Goal: Information Seeking & Learning: Learn about a topic

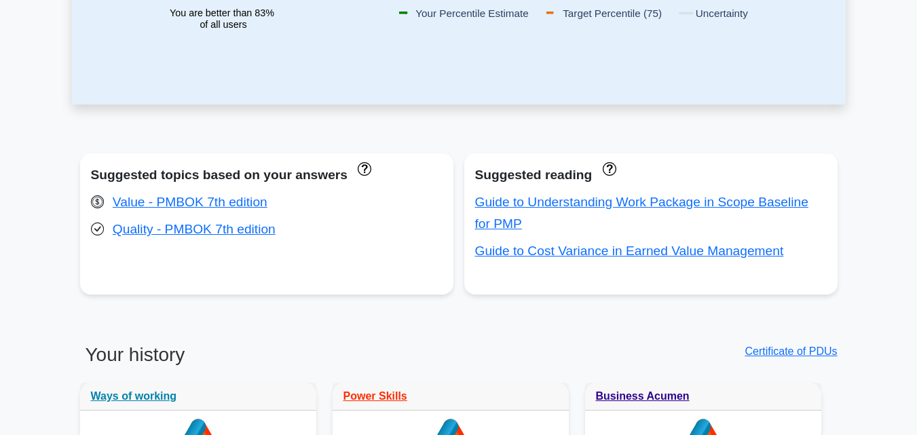
scroll to position [380, 0]
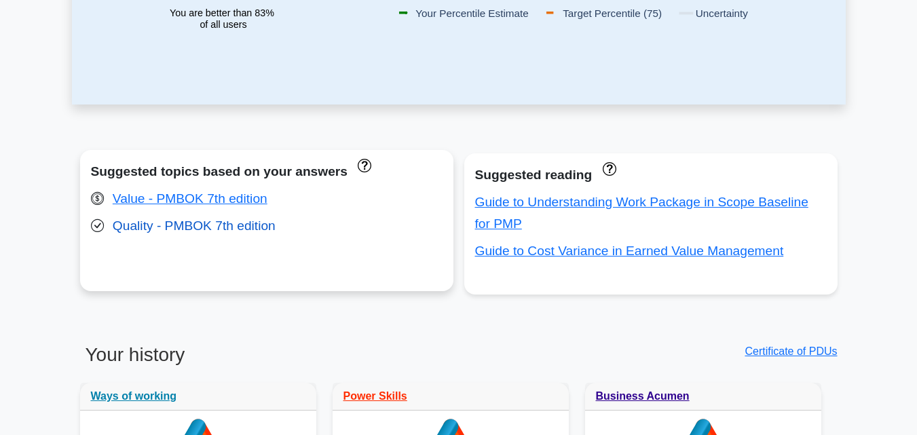
click at [199, 231] on link "Quality - PMBOK 7th edition" at bounding box center [194, 225] width 163 height 14
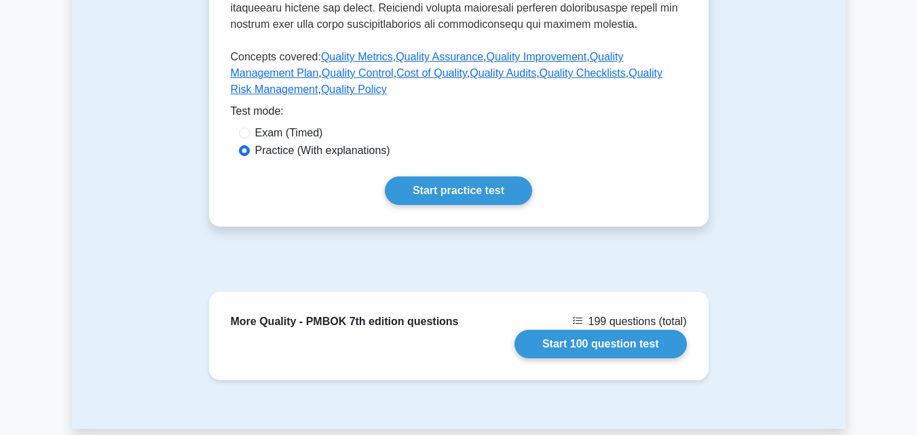
scroll to position [706, 0]
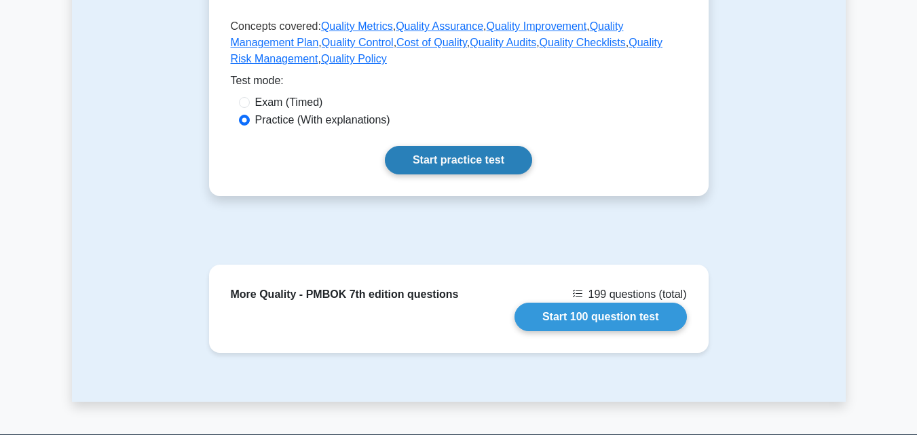
click at [469, 160] on link "Start practice test" at bounding box center [458, 160] width 147 height 28
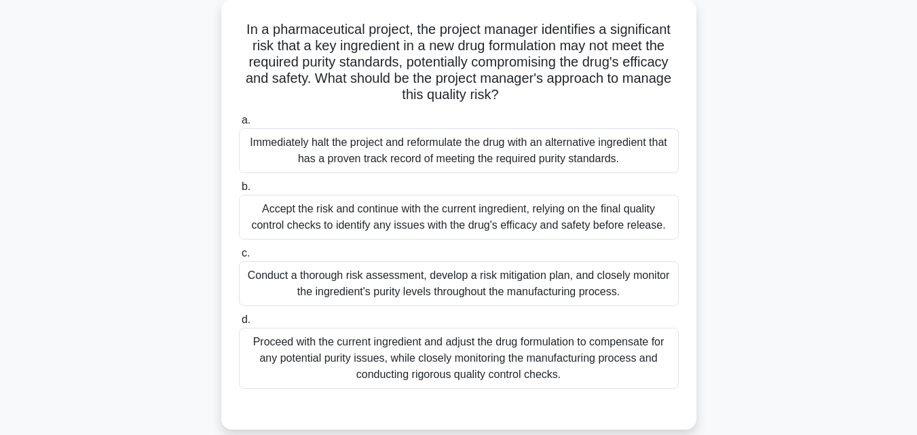
scroll to position [81, 0]
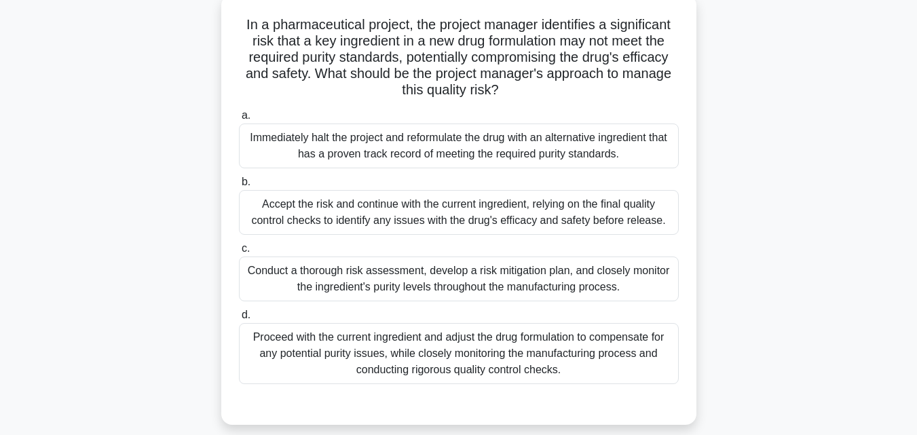
click at [456, 272] on div "Conduct a thorough risk assessment, develop a risk mitigation plan, and closely…" at bounding box center [459, 278] width 440 height 45
click at [239, 253] on input "c. Conduct a thorough risk assessment, develop a risk mitigation plan, and clos…" at bounding box center [239, 248] width 0 height 9
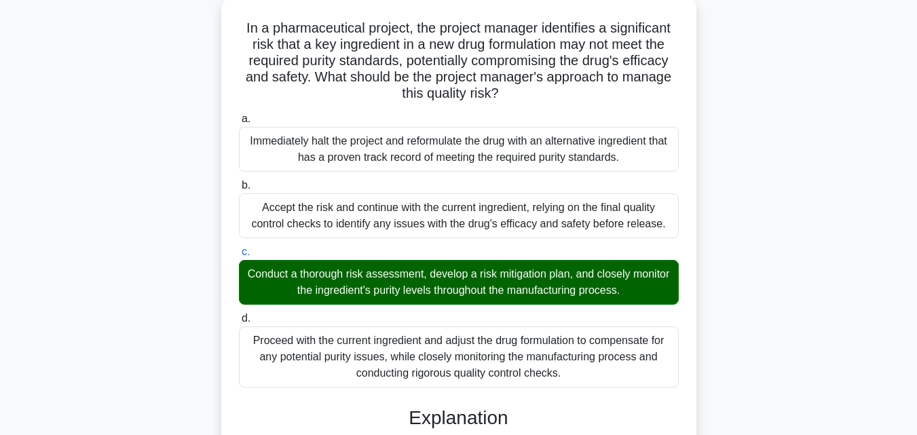
click at [785, 239] on div "In a pharmaceutical project, the project manager identifies a significant risk …" at bounding box center [458, 430] width 773 height 865
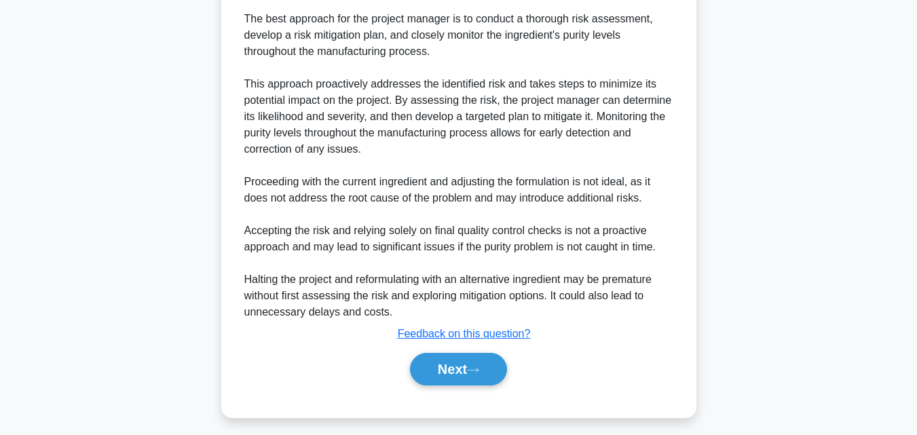
scroll to position [516, 0]
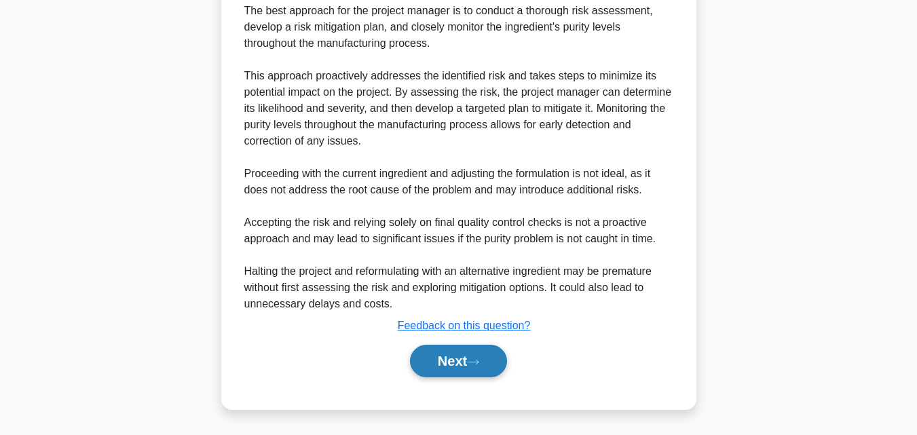
click at [467, 352] on button "Next" at bounding box center [458, 361] width 97 height 33
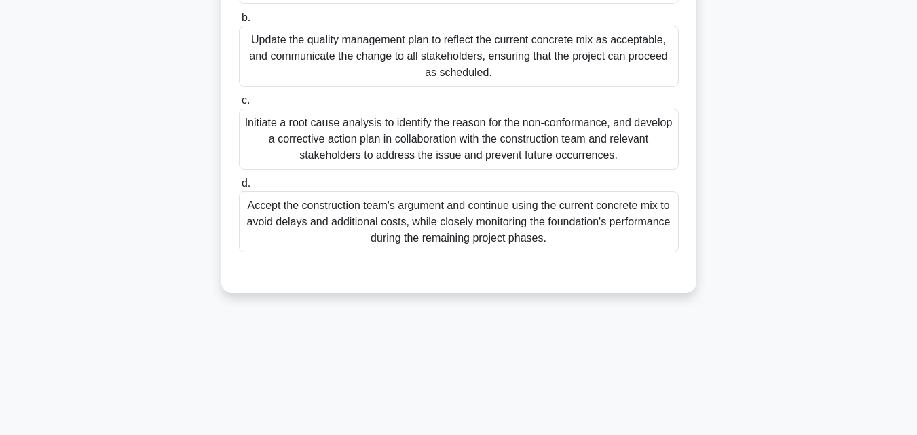
click at [802, 145] on div "As the project manager for a construction project, you have been conducting reg…" at bounding box center [458, 46] width 773 height 528
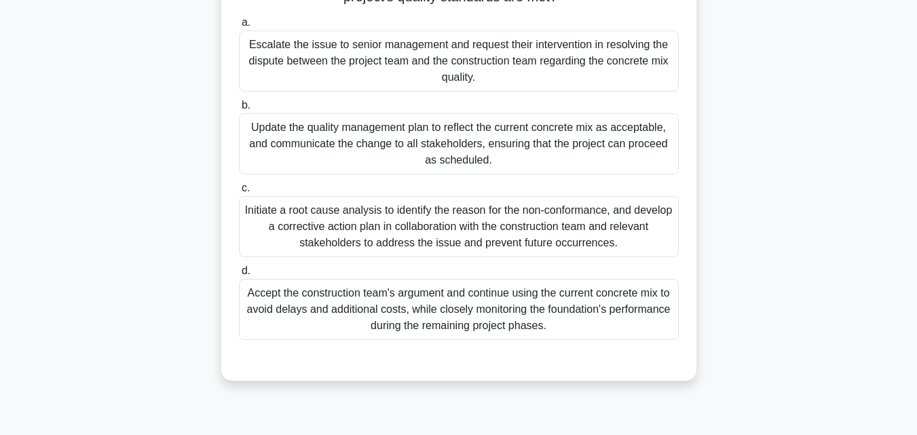
scroll to position [217, 0]
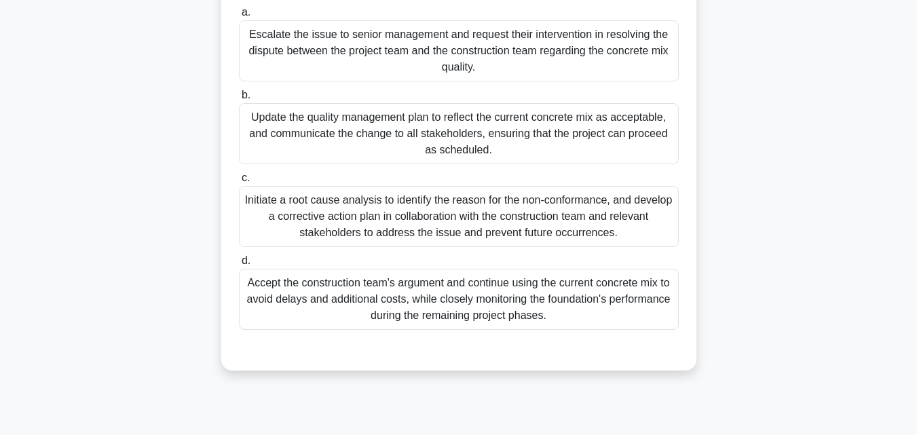
click at [553, 223] on div "Initiate a root cause analysis to identify the reason for the non-conformance, …" at bounding box center [459, 216] width 440 height 61
click at [239, 182] on input "c. Initiate a root cause analysis to identify the reason for the non-conformanc…" at bounding box center [239, 178] width 0 height 9
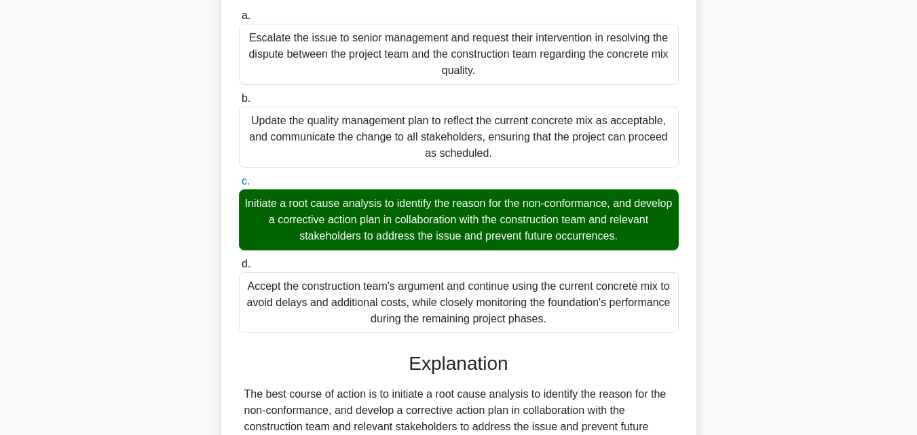
click at [832, 218] on div "As the project manager for a construction project, you have been conducting reg…" at bounding box center [458, 335] width 773 height 946
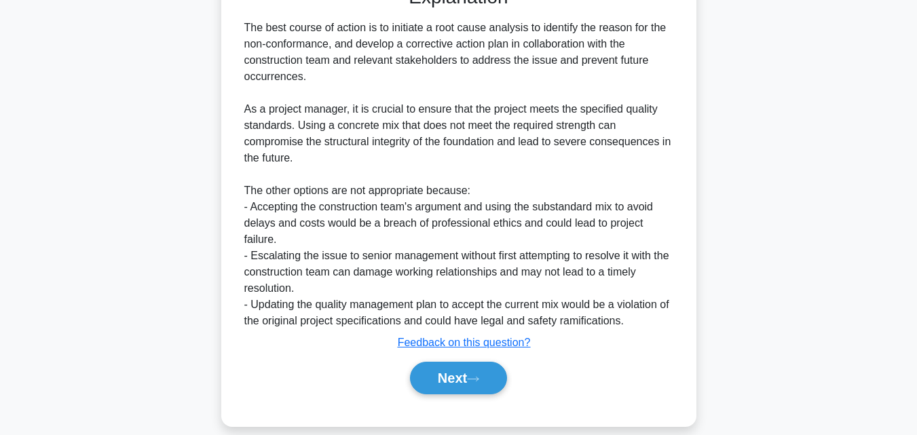
scroll to position [598, 0]
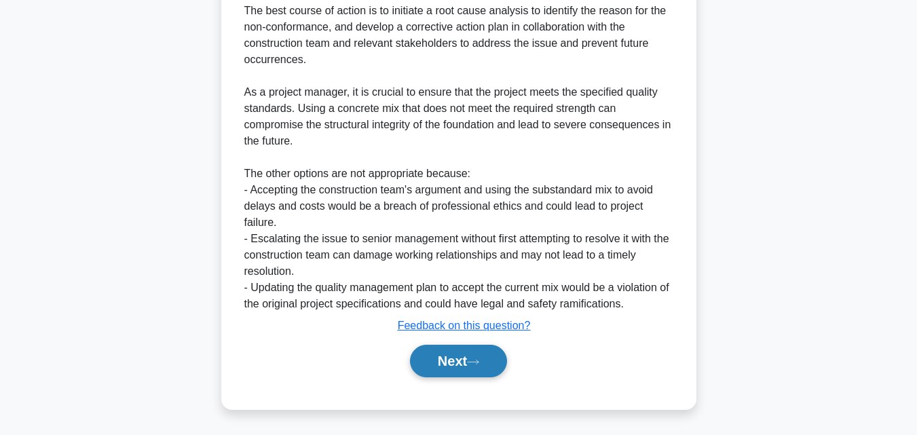
click at [446, 356] on button "Next" at bounding box center [458, 361] width 97 height 33
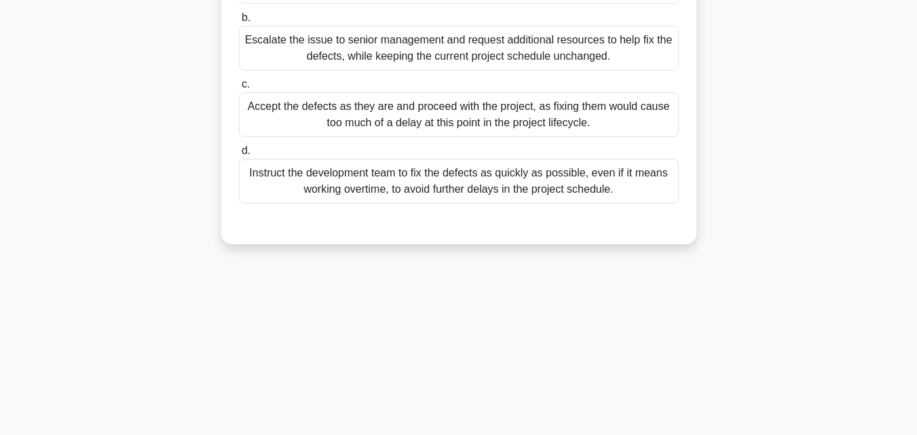
scroll to position [298, 0]
click at [819, 233] on div "As a project manager for a software development project, you are in the quality…" at bounding box center [458, 21] width 773 height 479
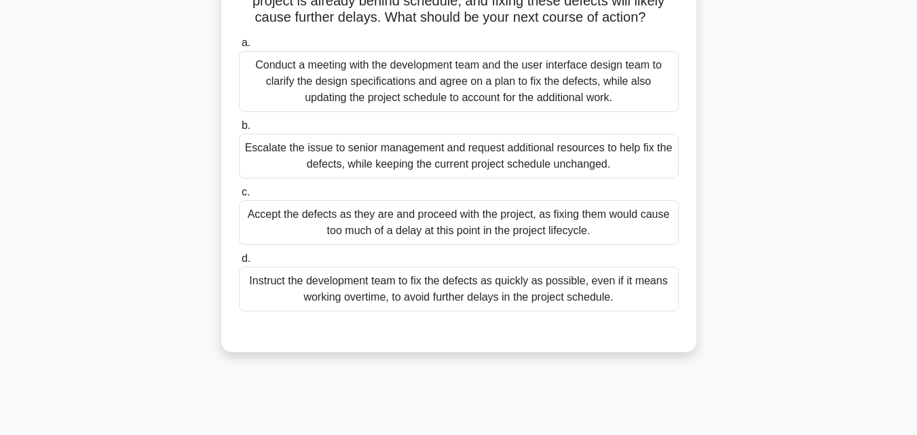
scroll to position [217, 0]
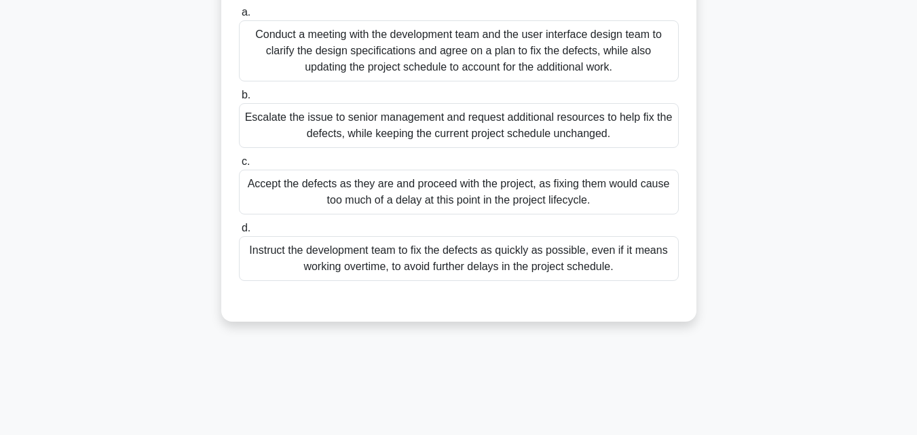
click at [632, 45] on div "Conduct a meeting with the development team and the user interface design team …" at bounding box center [459, 50] width 440 height 61
click at [239, 17] on input "a. Conduct a meeting with the development team and the user interface design te…" at bounding box center [239, 12] width 0 height 9
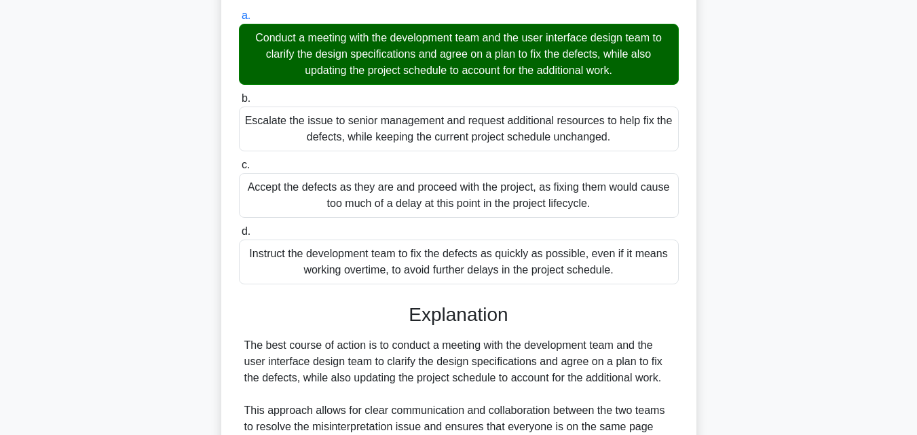
click at [820, 201] on div "As a project manager for a software development project, you are in the quality…" at bounding box center [458, 278] width 773 height 832
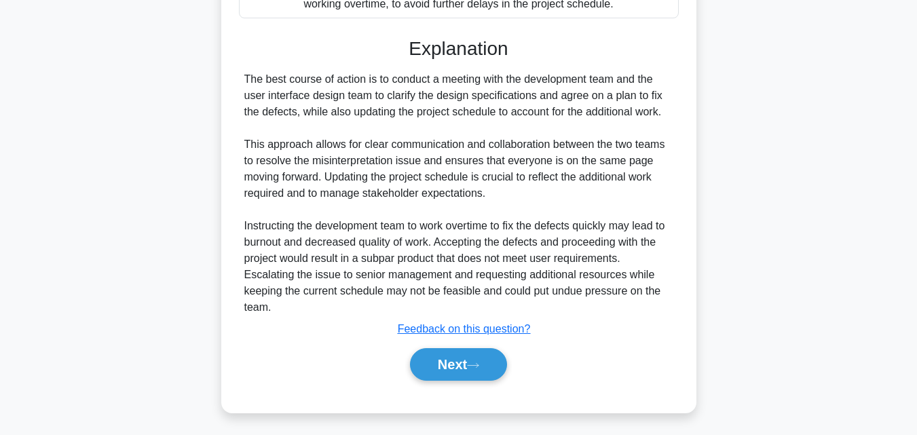
scroll to position [500, 0]
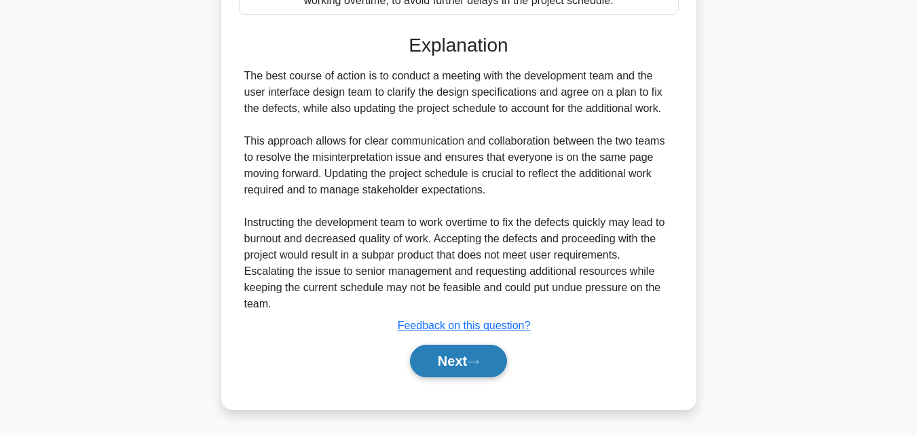
click at [455, 359] on button "Next" at bounding box center [458, 361] width 97 height 33
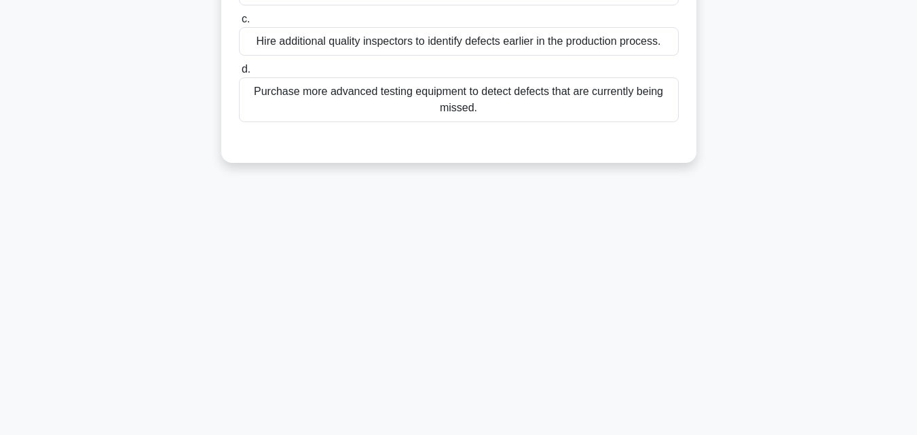
click at [777, 195] on div "2:27 Stop PMP - Quality - PMBOK 7th edition 4/5 Your project is developing a co…" at bounding box center [458, 90] width 773 height 678
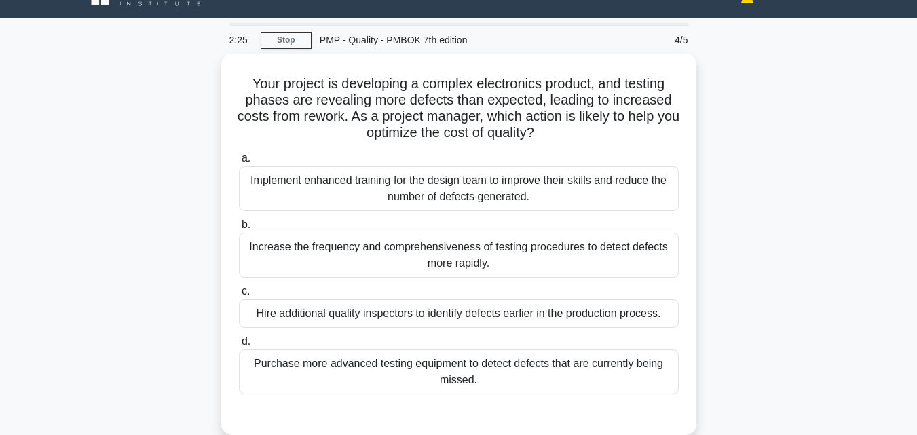
scroll to position [27, 0]
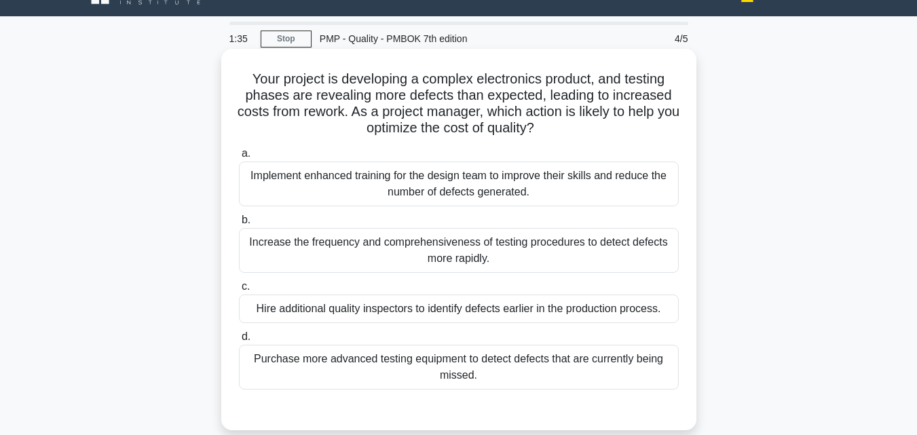
click at [521, 263] on div "Increase the frequency and comprehensiveness of testing procedures to detect de…" at bounding box center [459, 250] width 440 height 45
click at [239, 225] on input "b. Increase the frequency and comprehensiveness of testing procedures to detect…" at bounding box center [239, 220] width 0 height 9
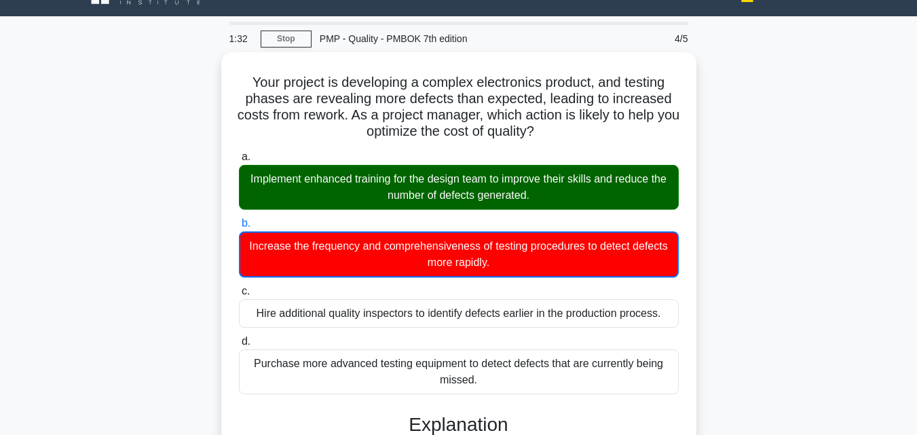
click at [760, 260] on div "Your project is developing a complex electronics product, and testing phases ar…" at bounding box center [458, 436] width 773 height 769
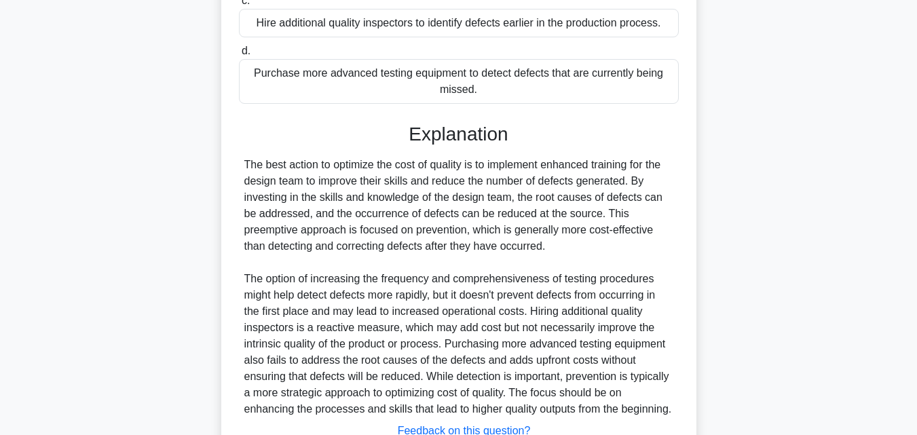
scroll to position [436, 0]
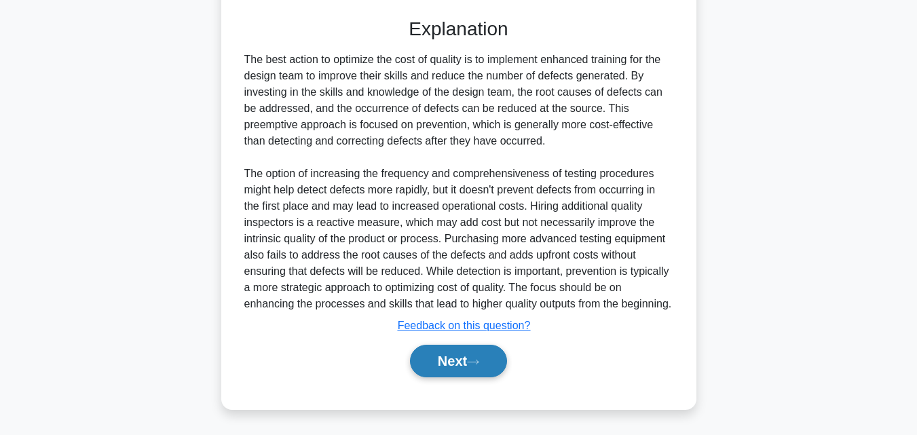
click at [446, 361] on button "Next" at bounding box center [458, 361] width 97 height 33
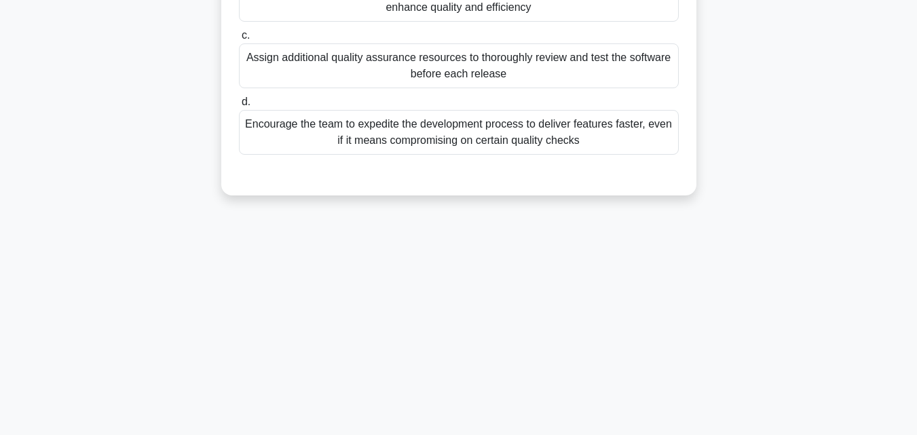
scroll to position [298, 0]
click at [851, 194] on main "1:24 Stop PMP - Quality - PMBOK 7th edition 5/5 In a software development proje…" at bounding box center [458, 90] width 917 height 689
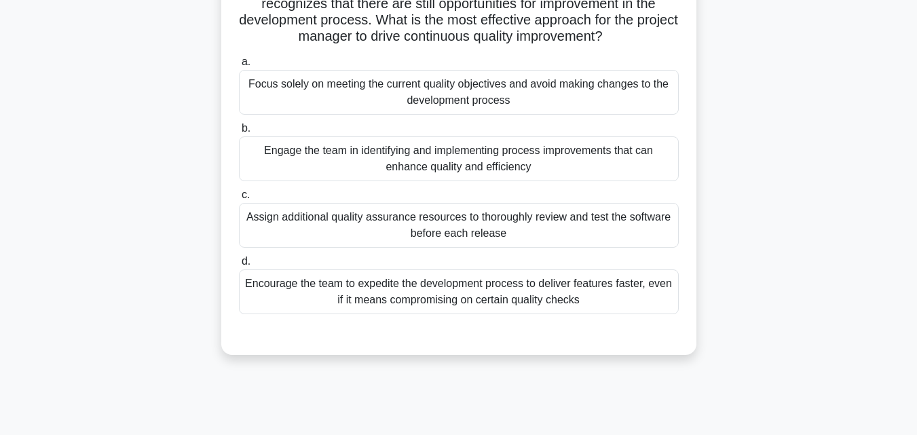
scroll to position [136, 0]
click at [577, 147] on div "Engage the team in identifying and implementing process improvements that can e…" at bounding box center [459, 158] width 440 height 45
click at [239, 132] on input "b. Engage the team in identifying and implementing process improvements that ca…" at bounding box center [239, 127] width 0 height 9
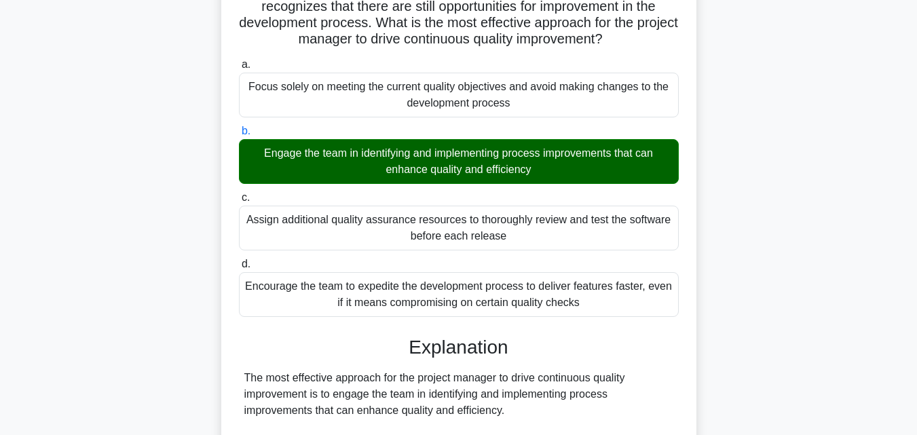
click at [845, 256] on div "In a software development project, the team has been consistently meeting the p…" at bounding box center [458, 393] width 773 height 898
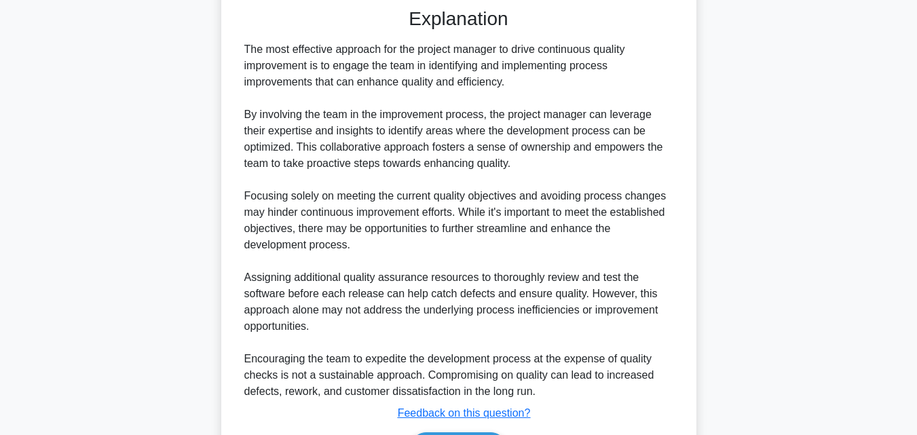
scroll to position [549, 0]
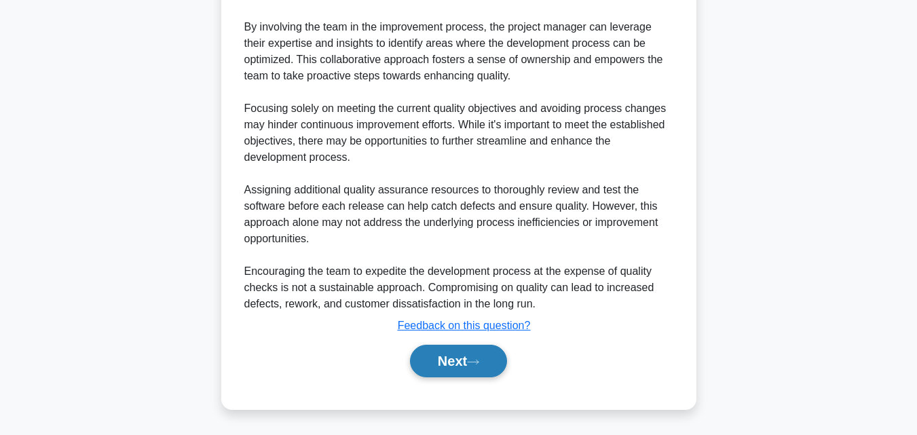
click at [448, 367] on button "Next" at bounding box center [458, 361] width 97 height 33
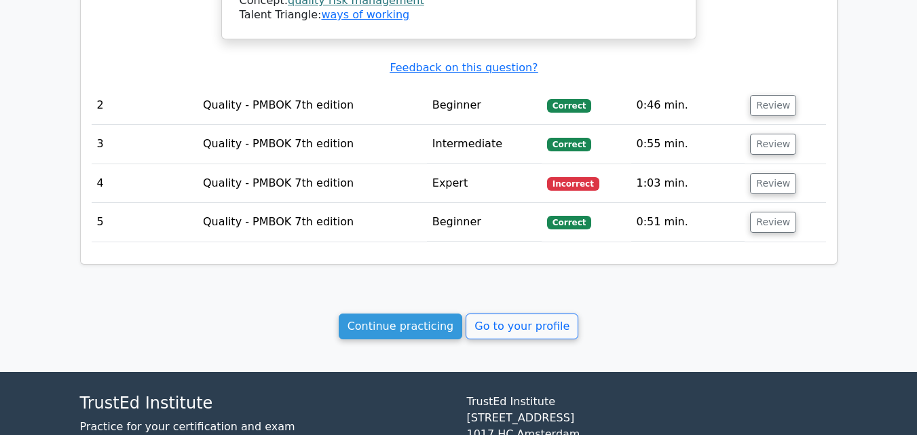
scroll to position [1547, 0]
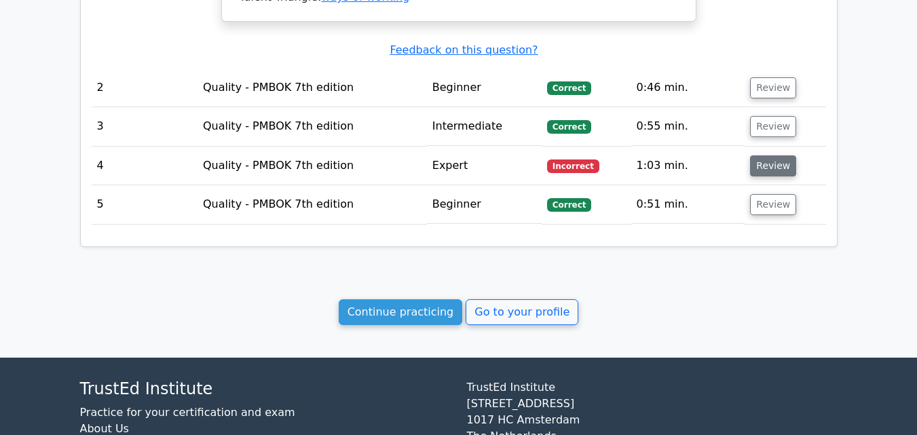
click at [776, 155] on button "Review" at bounding box center [773, 165] width 46 height 21
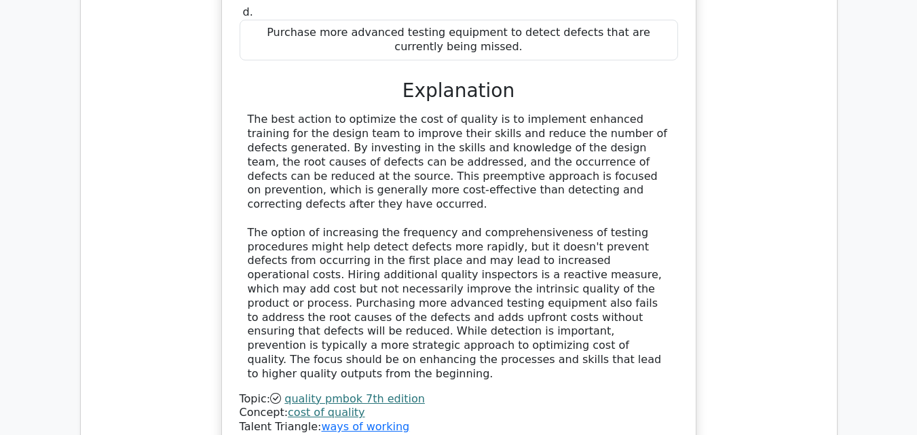
scroll to position [2008, 0]
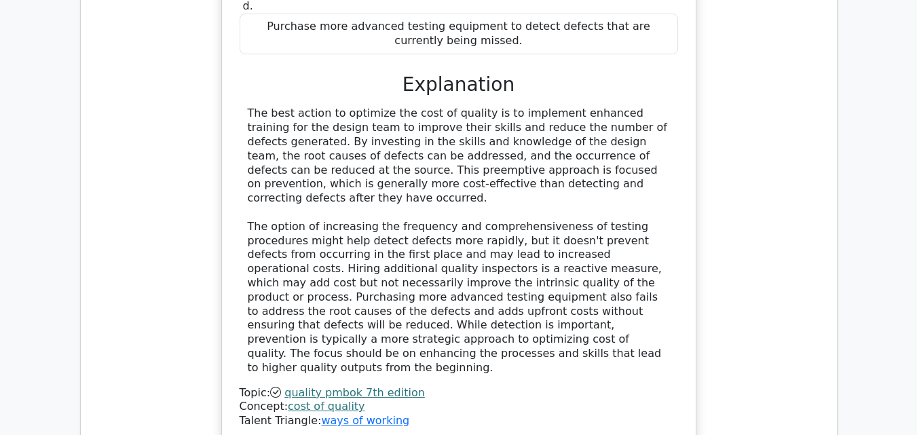
click at [786, 193] on div "Your project is developing a complex electronics product, and testing phases ar…" at bounding box center [459, 92] width 734 height 737
click at [800, 189] on div "Your project is developing a complex electronics product, and testing phases ar…" at bounding box center [459, 92] width 734 height 737
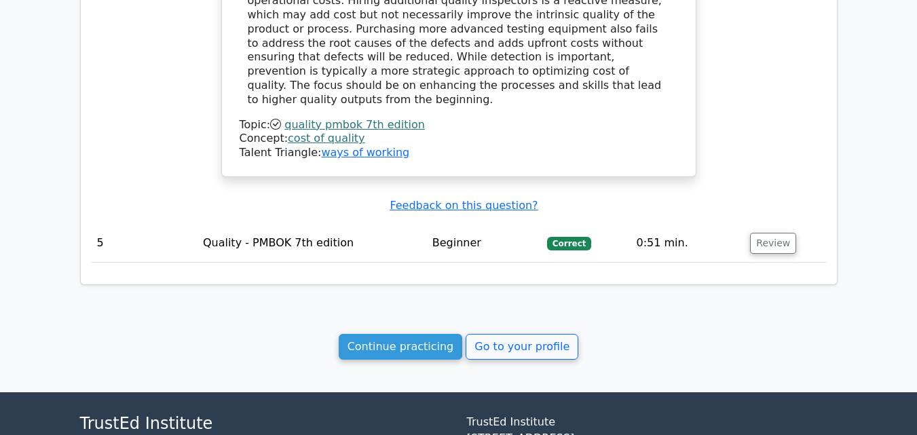
scroll to position [2281, 0]
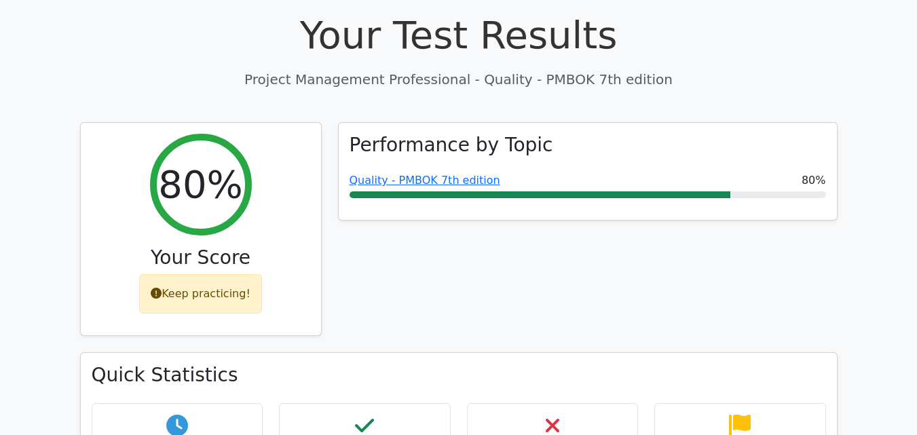
scroll to position [0, 0]
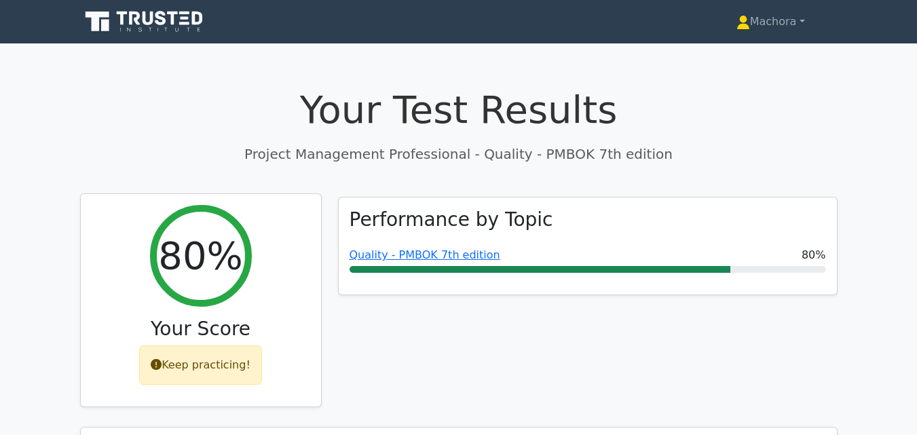
click at [182, 366] on div "Keep practicing!" at bounding box center [200, 364] width 123 height 39
click at [213, 365] on div "Keep practicing!" at bounding box center [200, 364] width 123 height 39
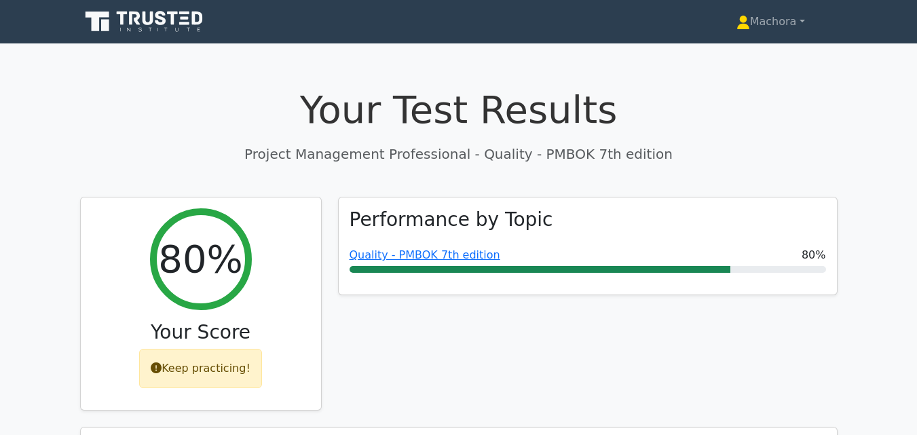
click at [395, 342] on div "Performance by Topic Quality - PMBOK 7th edition 80%" at bounding box center [588, 312] width 516 height 231
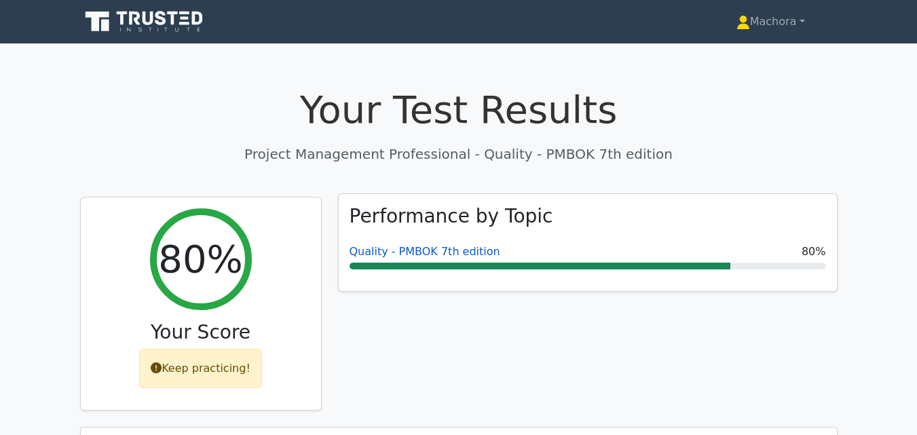
click at [461, 252] on link "Quality - PMBOK 7th edition" at bounding box center [424, 251] width 151 height 13
